Goal: Use online tool/utility: Utilize a website feature to perform a specific function

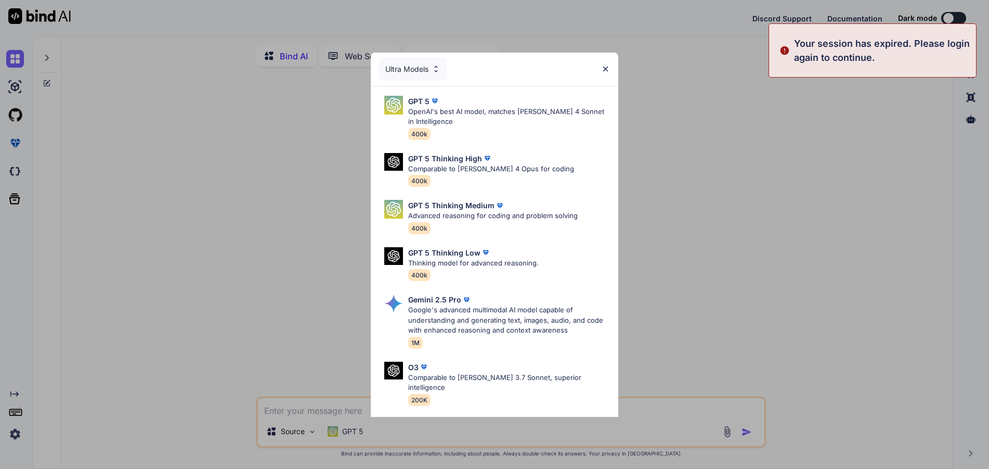
click at [375, 54] on div "Ultra Models" at bounding box center [495, 69] width 248 height 33
type textarea "x"
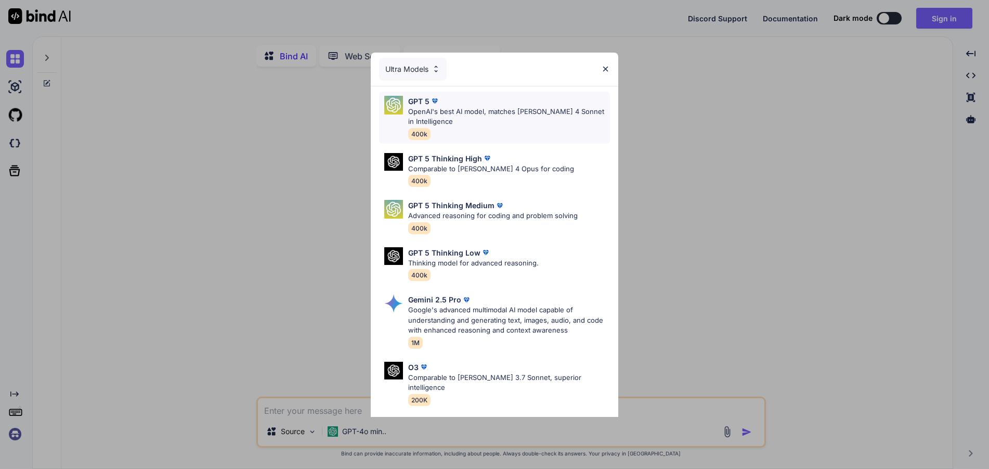
click at [494, 114] on p "OpenAI's best AI model, matches [PERSON_NAME] 4 Sonnet in Intelligence" at bounding box center [509, 117] width 202 height 20
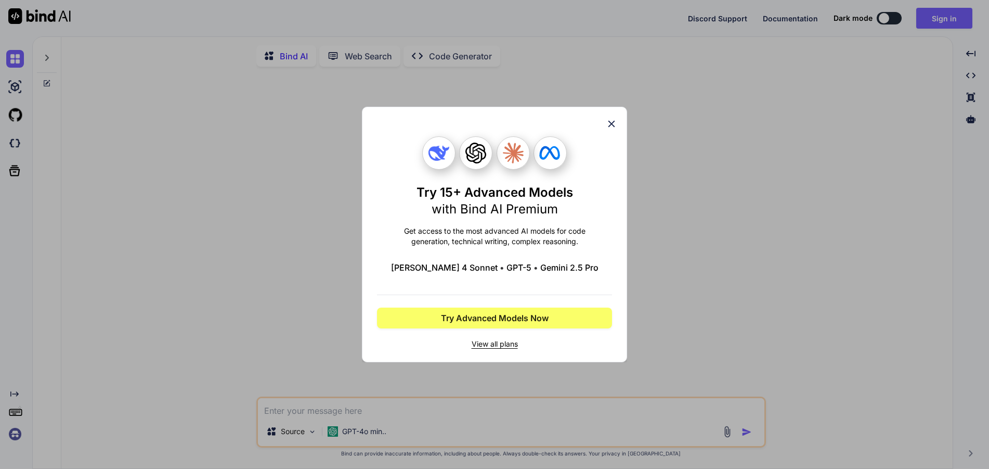
click at [613, 115] on div "Try 15+ Advanced Models with Bind AI Premium Get access to the most advanced AI…" at bounding box center [494, 234] width 265 height 255
click at [614, 98] on div "Try 15+ Advanced Models with Bind AI Premium Get access to the most advanced AI…" at bounding box center [494, 234] width 989 height 469
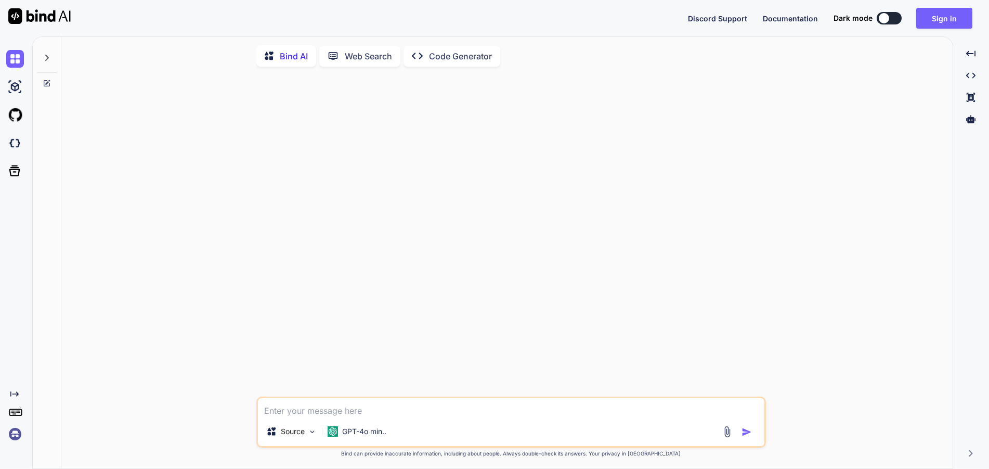
click at [19, 433] on img at bounding box center [15, 434] width 18 height 18
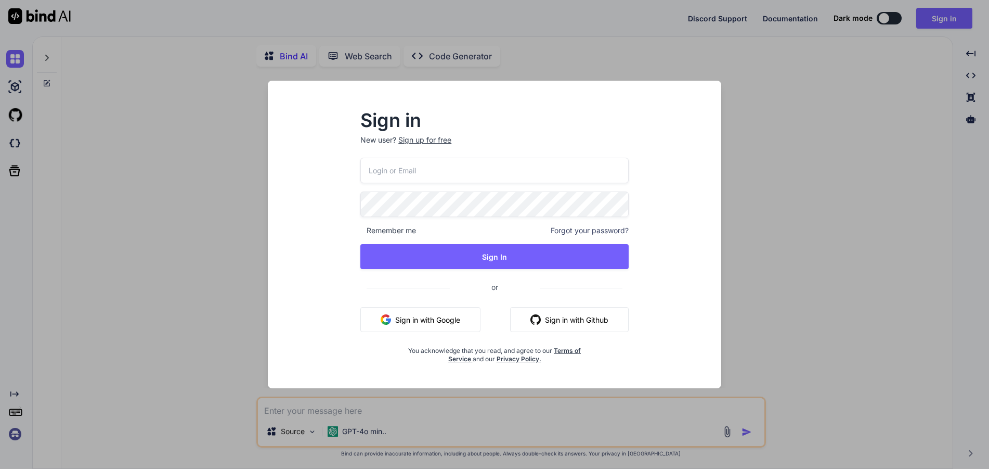
click at [418, 318] on button "Sign in with Google" at bounding box center [420, 319] width 120 height 25
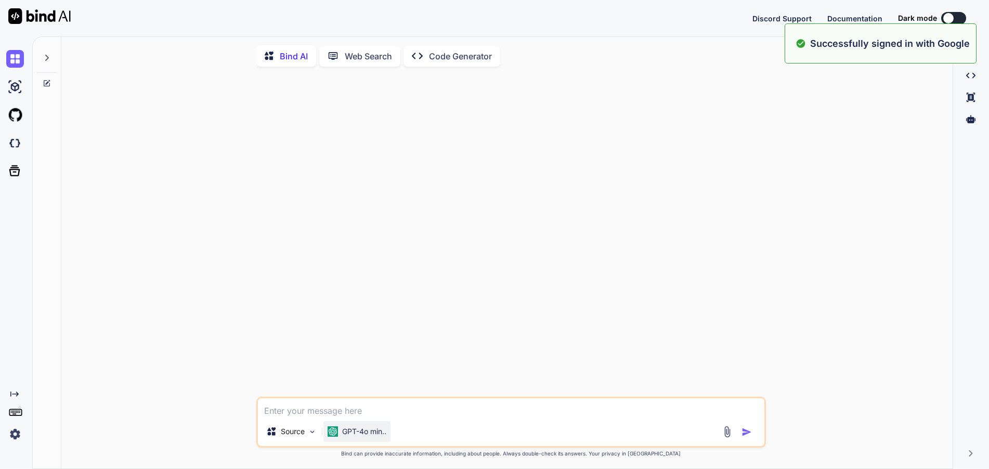
click at [346, 428] on div "GPT-4o min.." at bounding box center [356, 431] width 67 height 21
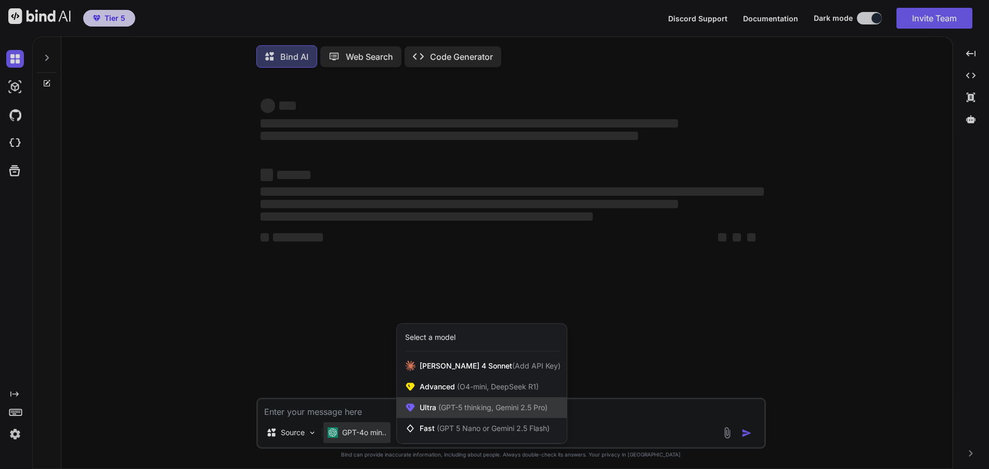
click at [456, 407] on span "(GPT-5 thinking, Gemini 2.5 Pro)" at bounding box center [491, 407] width 111 height 9
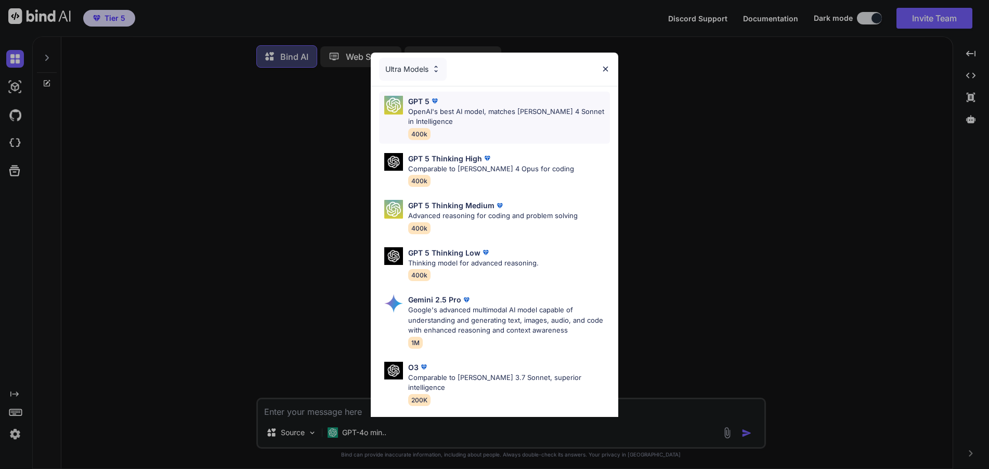
click at [506, 114] on p "OpenAI's best AI model, matches [PERSON_NAME] 4 Sonnet in Intelligence" at bounding box center [509, 117] width 202 height 20
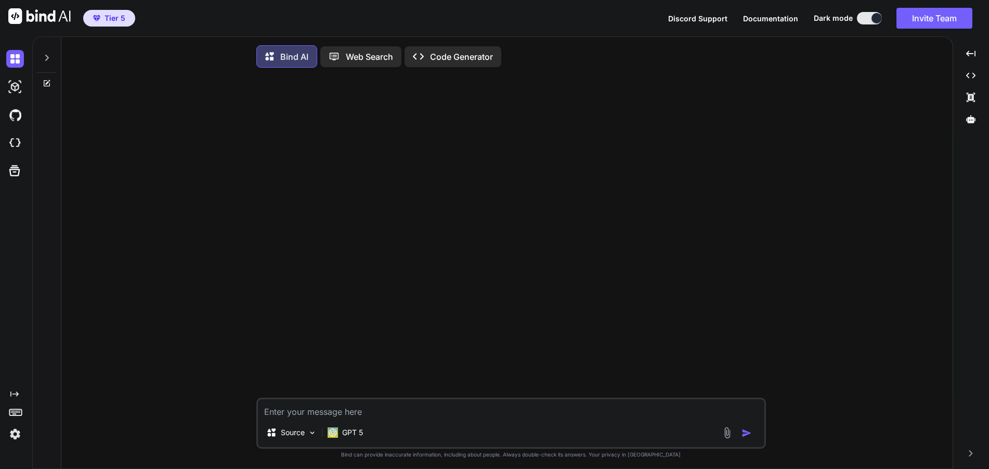
click at [433, 408] on textarea at bounding box center [511, 408] width 507 height 19
click at [344, 54] on icon at bounding box center [337, 56] width 17 height 11
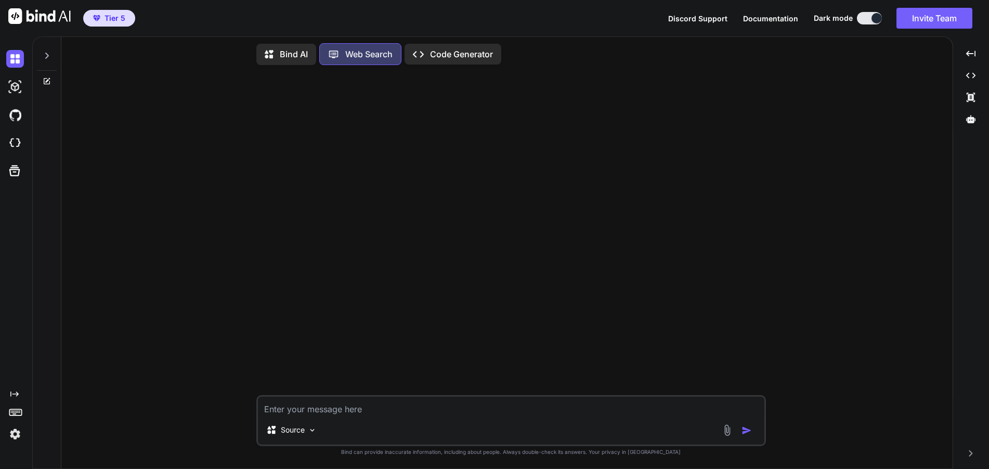
click at [387, 408] on textarea at bounding box center [511, 405] width 507 height 19
click at [514, 399] on textarea at bounding box center [511, 405] width 507 height 19
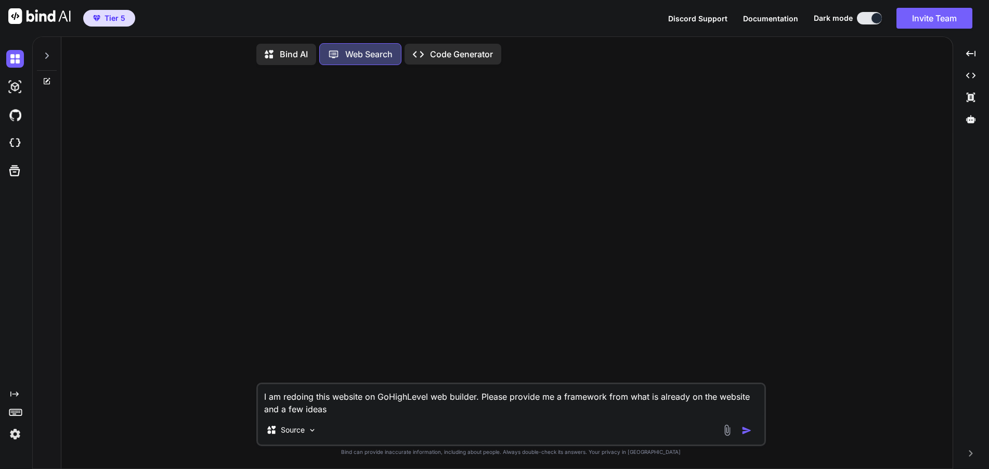
paste textarea "[URL][DOMAIN_NAME]"
type textarea "I am redoing this website on GoHighLevel web builder. Please provide me a frame…"
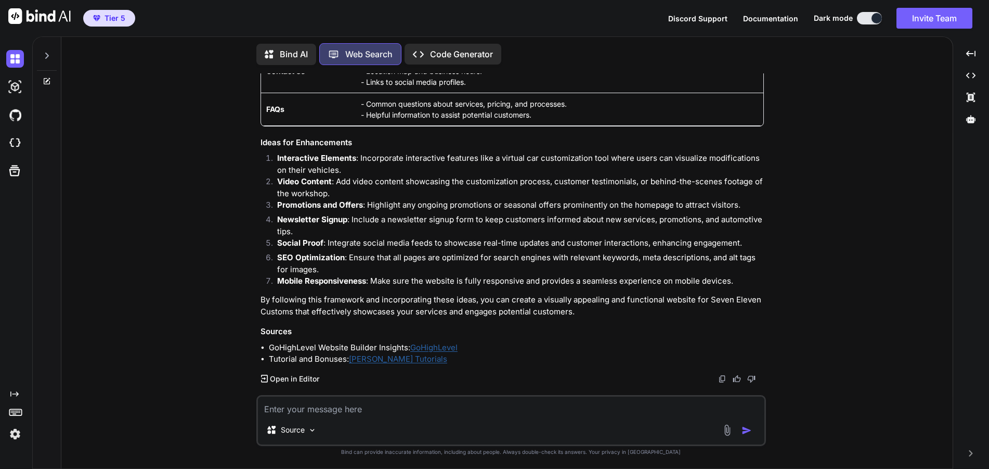
scroll to position [410, 0]
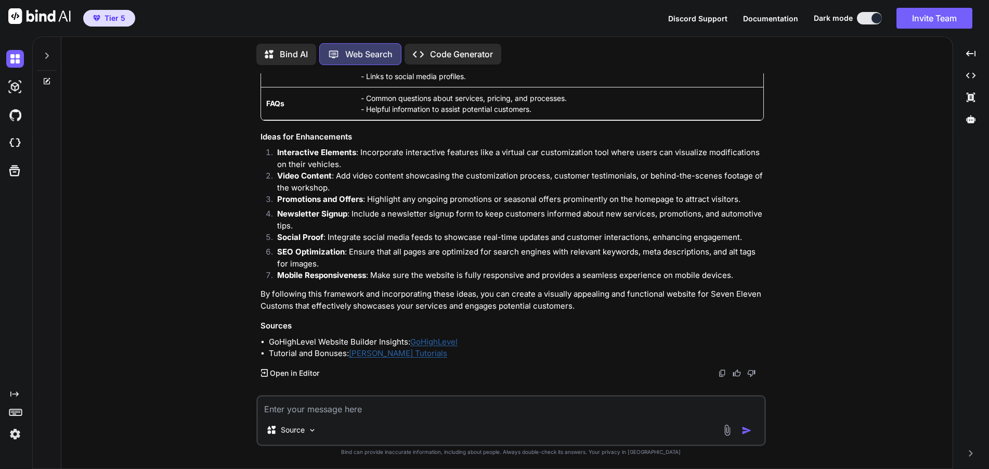
click at [422, 411] on textarea at bounding box center [511, 405] width 507 height 19
click at [473, 406] on textarea "Make this towards the business type, which is a metal fabricator" at bounding box center [511, 405] width 507 height 19
click at [454, 406] on textarea "Make this towards the business type, which is a metal fabricator" at bounding box center [511, 405] width 507 height 19
type textarea "Make this towards the business type, which is a welding and metal fabricator"
click at [749, 432] on img "button" at bounding box center [747, 430] width 10 height 10
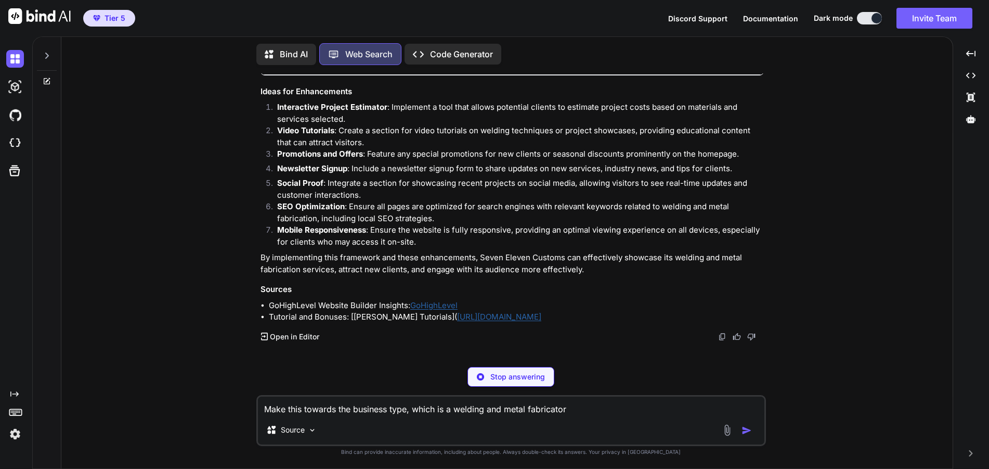
scroll to position [1128, 0]
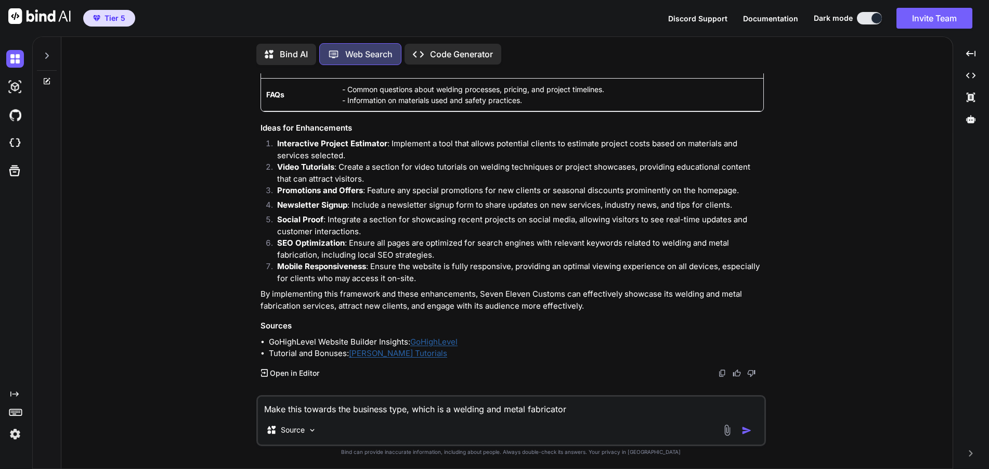
click at [394, 353] on link "[PERSON_NAME] Tutorials" at bounding box center [398, 353] width 98 height 10
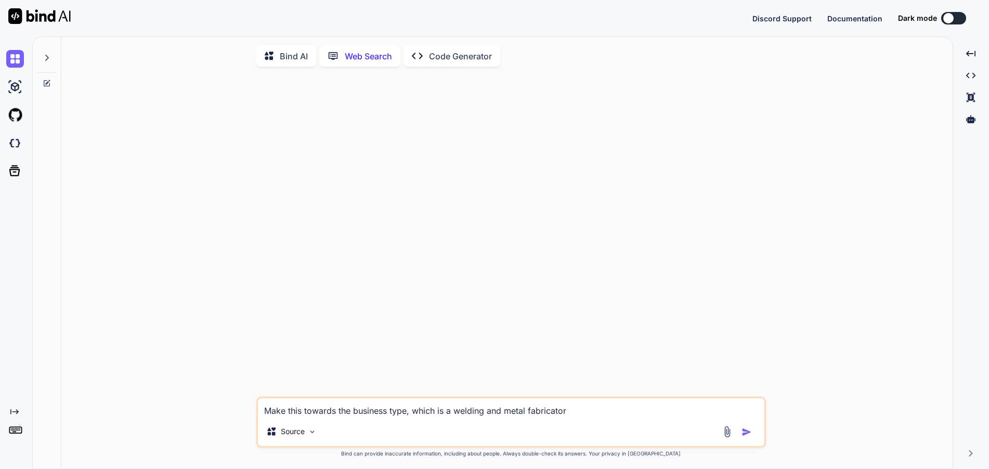
scroll to position [4, 0]
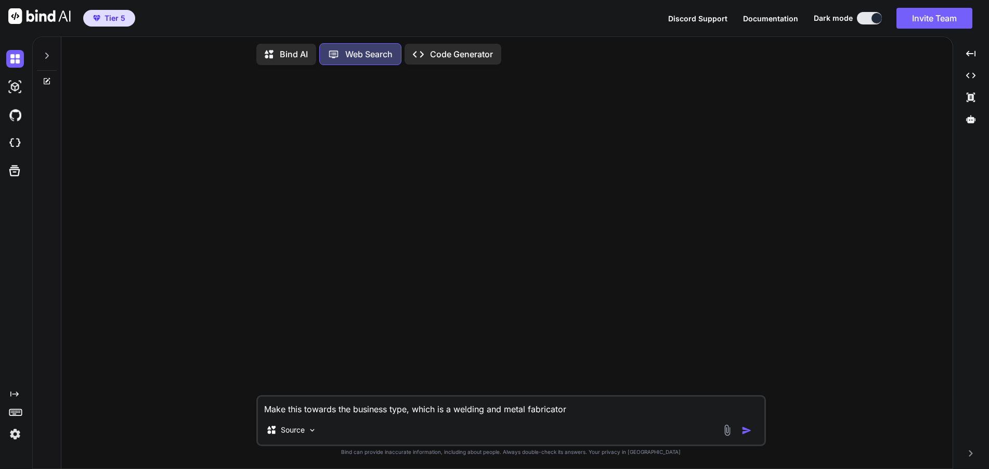
click at [595, 409] on textarea "Make this towards the business type, which is a welding and metal fabricator" at bounding box center [511, 405] width 507 height 19
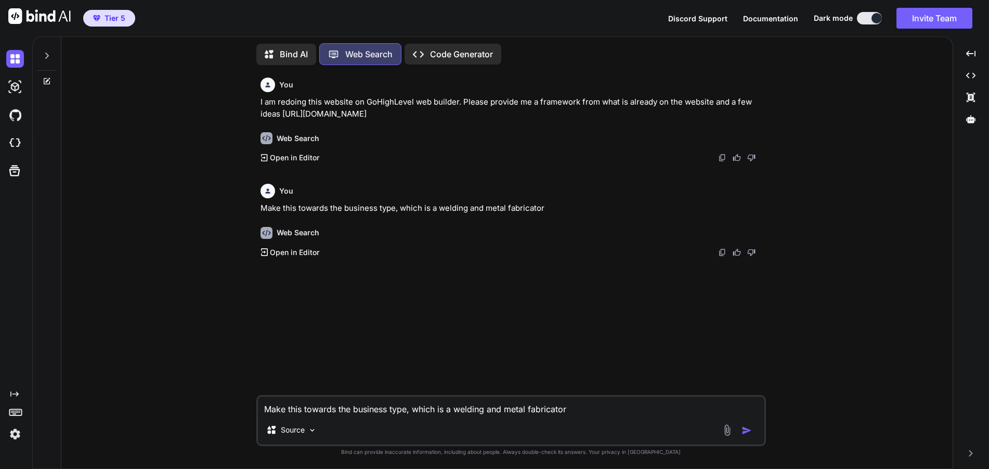
scroll to position [1128, 0]
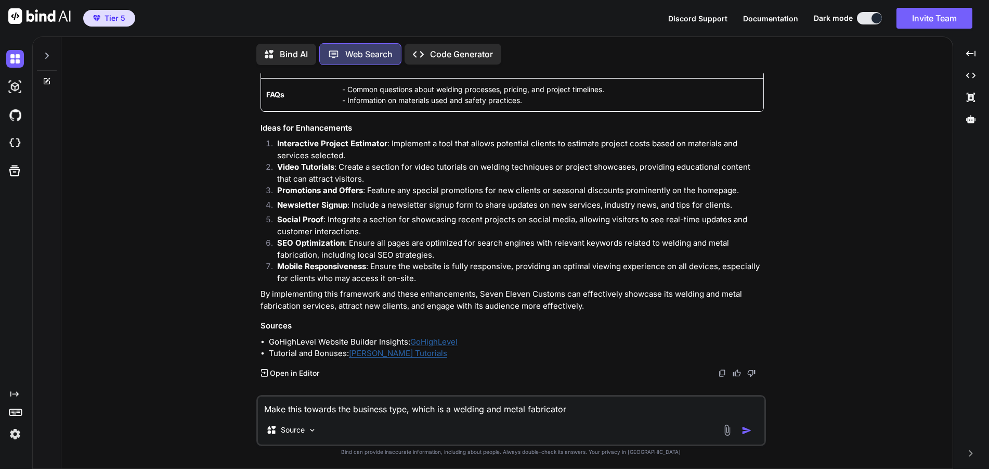
type textarea "x"
